Goal: Task Accomplishment & Management: Use online tool/utility

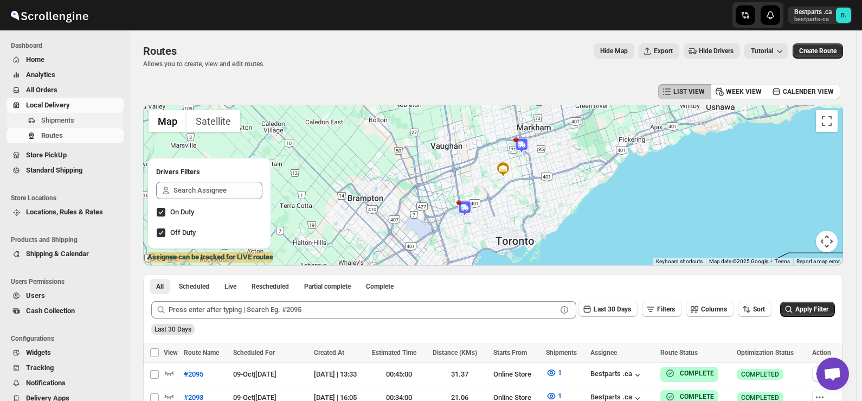
click at [50, 124] on span "Shipments" at bounding box center [57, 120] width 33 height 8
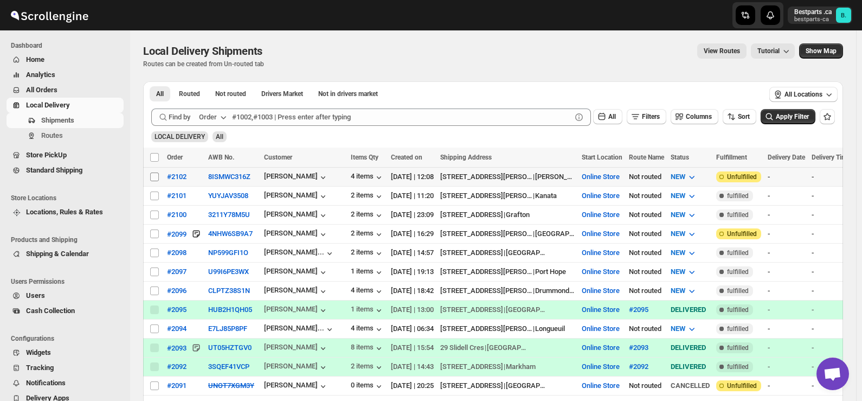
click at [154, 176] on input "Select shipment" at bounding box center [154, 176] width 9 height 9
checkbox input "true"
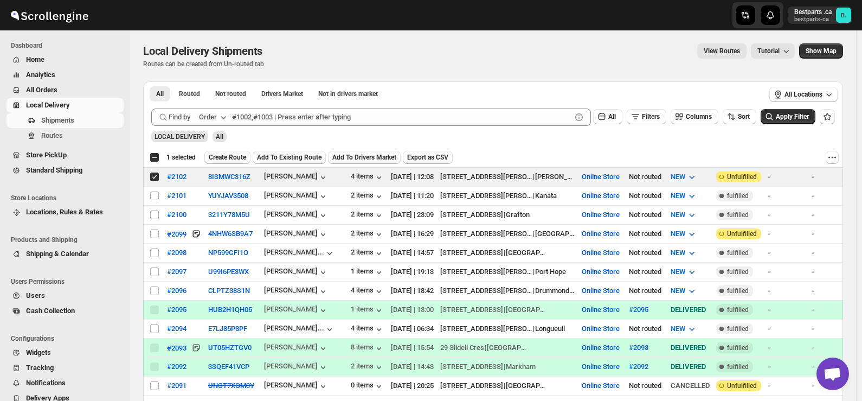
click at [239, 157] on span "Create Route" at bounding box center [227, 157] width 37 height 9
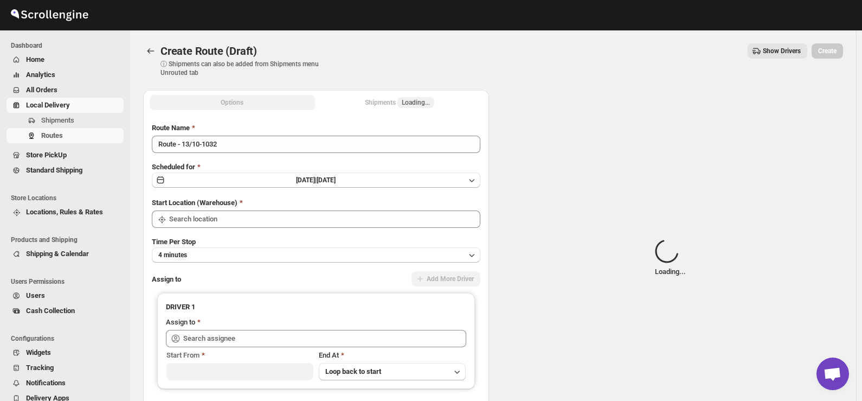
type input "Online Store"
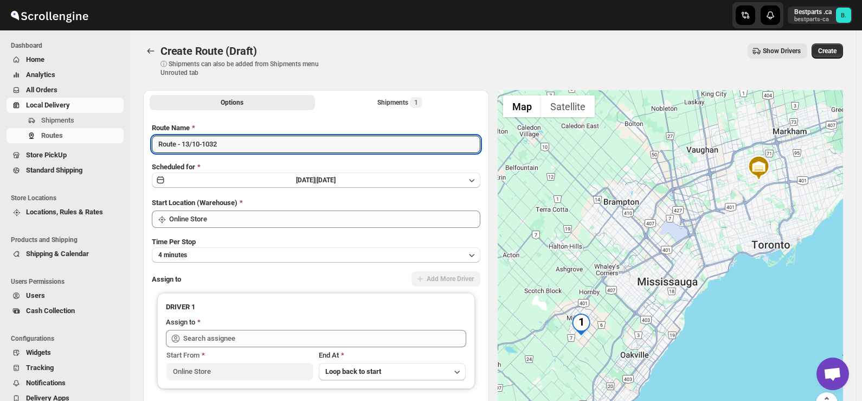
drag, startPoint x: 235, startPoint y: 149, endPoint x: 98, endPoint y: 149, distance: 137.8
click at [98, 149] on div "Skip to content Bestparts .ca bestparts-ca B. Dashboard Home Analytics All Orde…" at bounding box center [431, 256] width 862 height 512
paste input "#210"
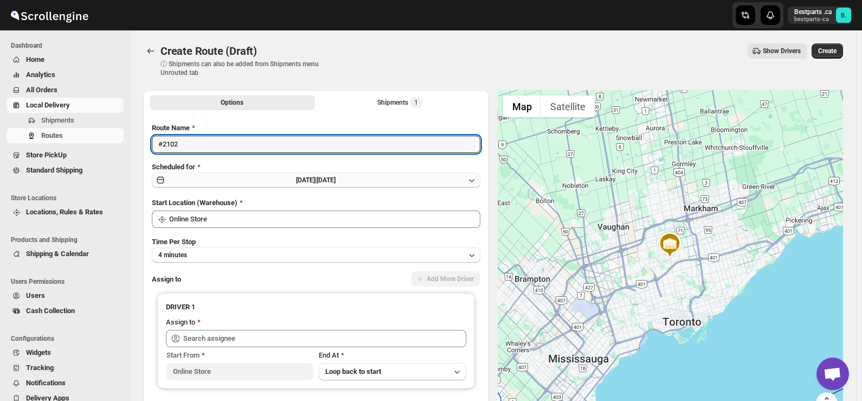
type input "#2102"
click at [317, 176] on span "[DATE] |" at bounding box center [306, 180] width 21 height 8
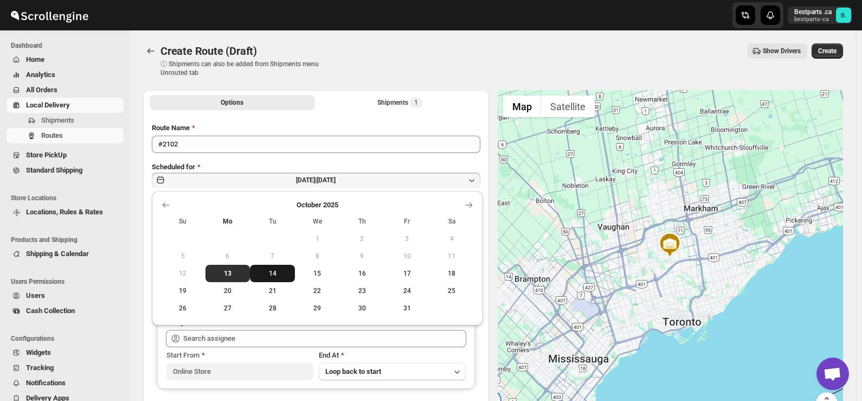
click at [272, 272] on span "14" at bounding box center [272, 273] width 36 height 9
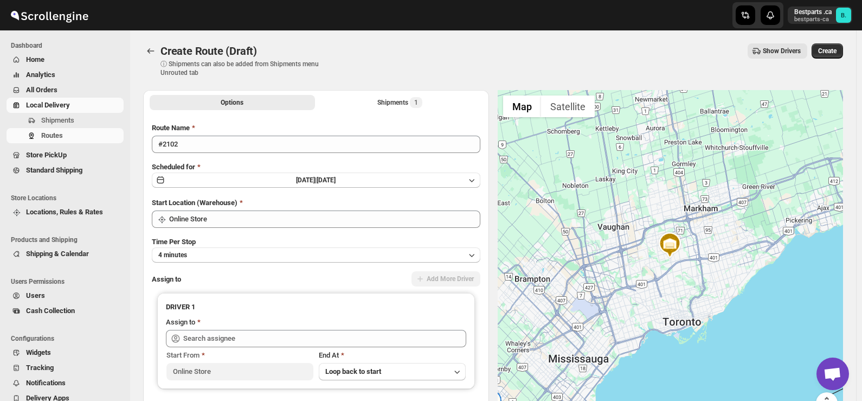
click at [469, 66] on div "Create Route (Draft) ⓘ Shipments can also be added from Shipments menu Unrouted…" at bounding box center [493, 60] width 700 height 34
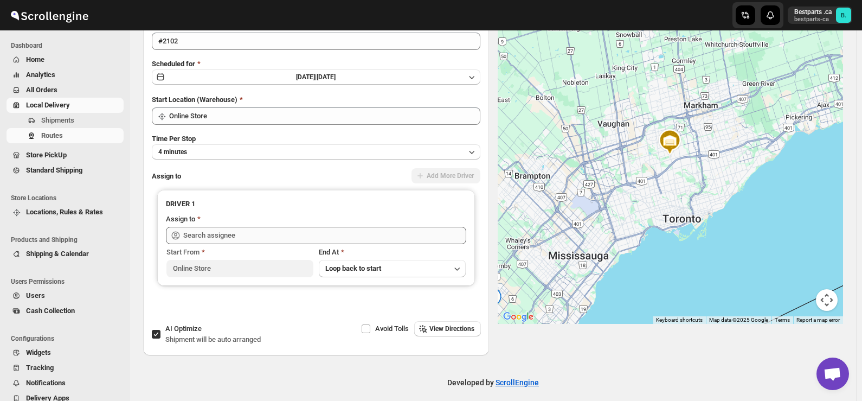
scroll to position [111, 0]
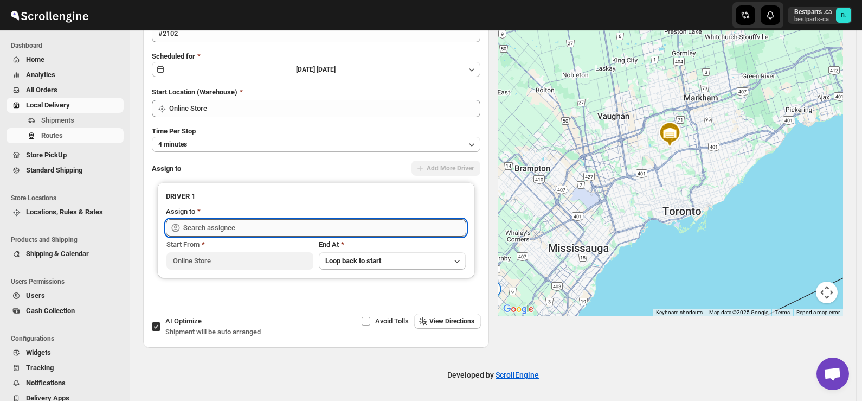
click at [292, 227] on input "text" at bounding box center [324, 227] width 283 height 17
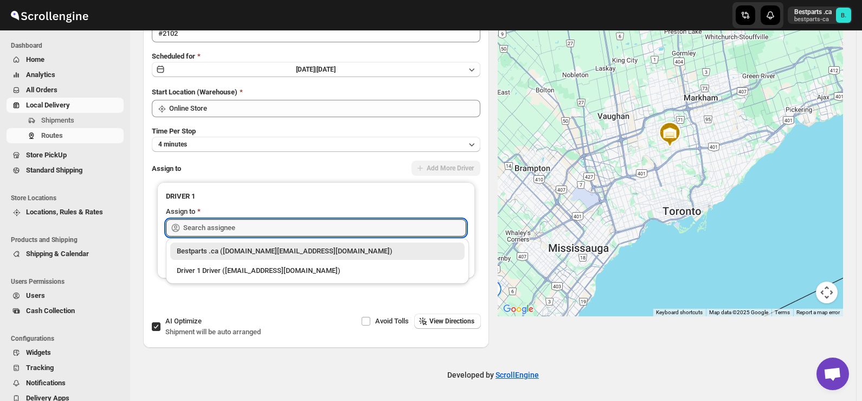
click at [254, 250] on div "Bestparts .ca ([DOMAIN_NAME][EMAIL_ADDRESS][DOMAIN_NAME])" at bounding box center [317, 251] width 281 height 11
type input "Bestparts .ca ([DOMAIN_NAME][EMAIL_ADDRESS][DOMAIN_NAME])"
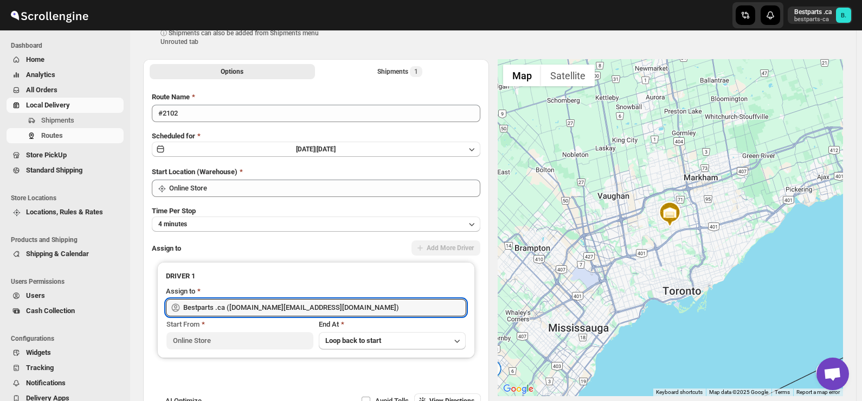
scroll to position [0, 0]
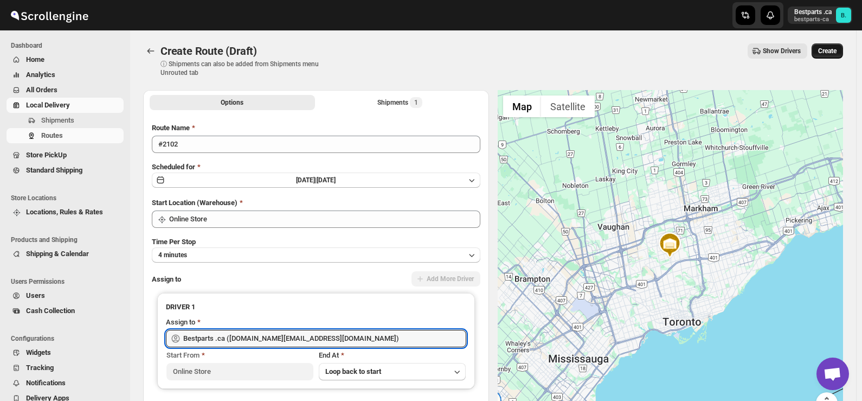
click at [832, 54] on span "Create" at bounding box center [827, 51] width 18 height 9
